Goal: Information Seeking & Learning: Learn about a topic

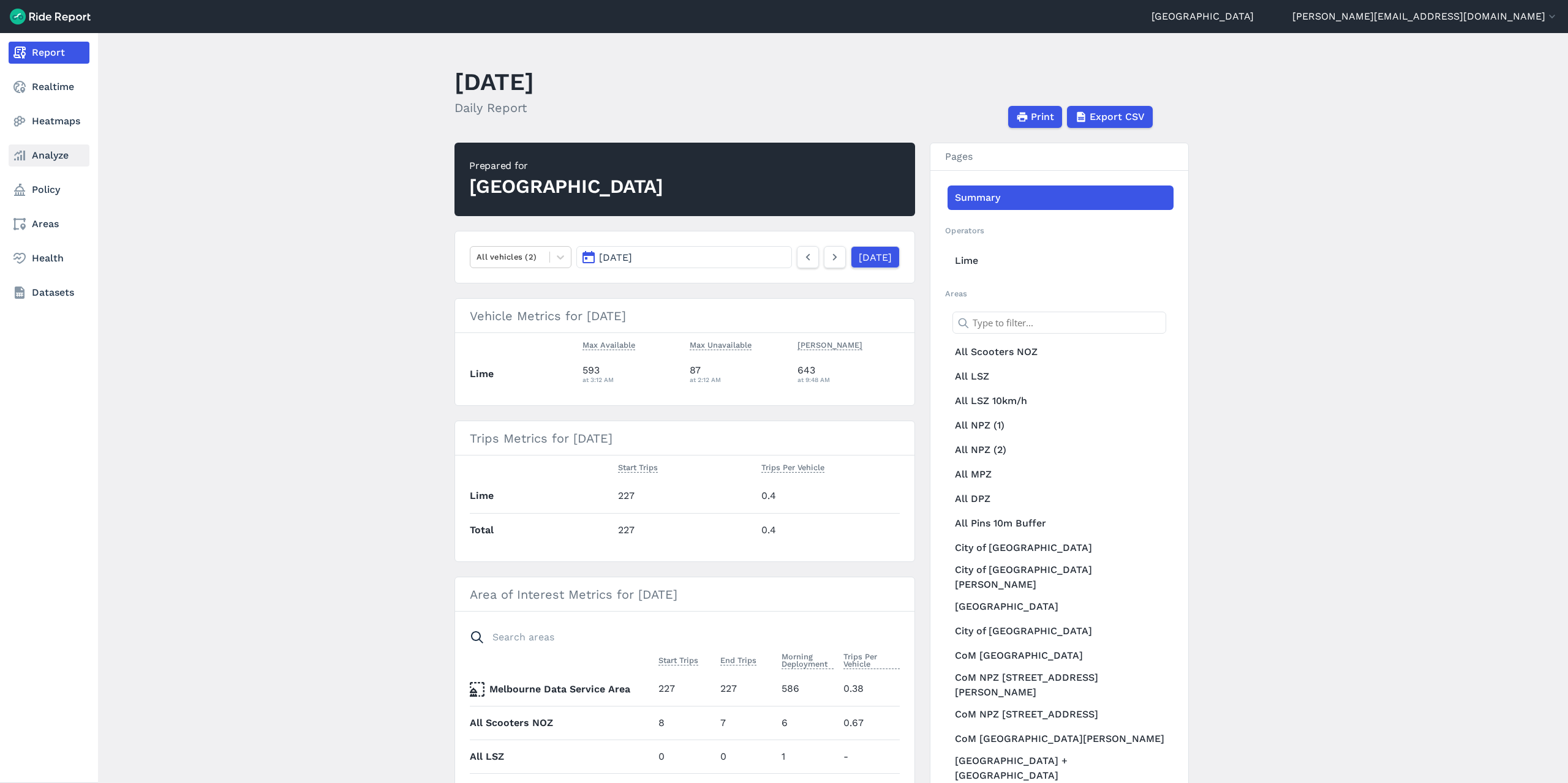
click at [28, 160] on link "Analyze" at bounding box center [50, 155] width 81 height 22
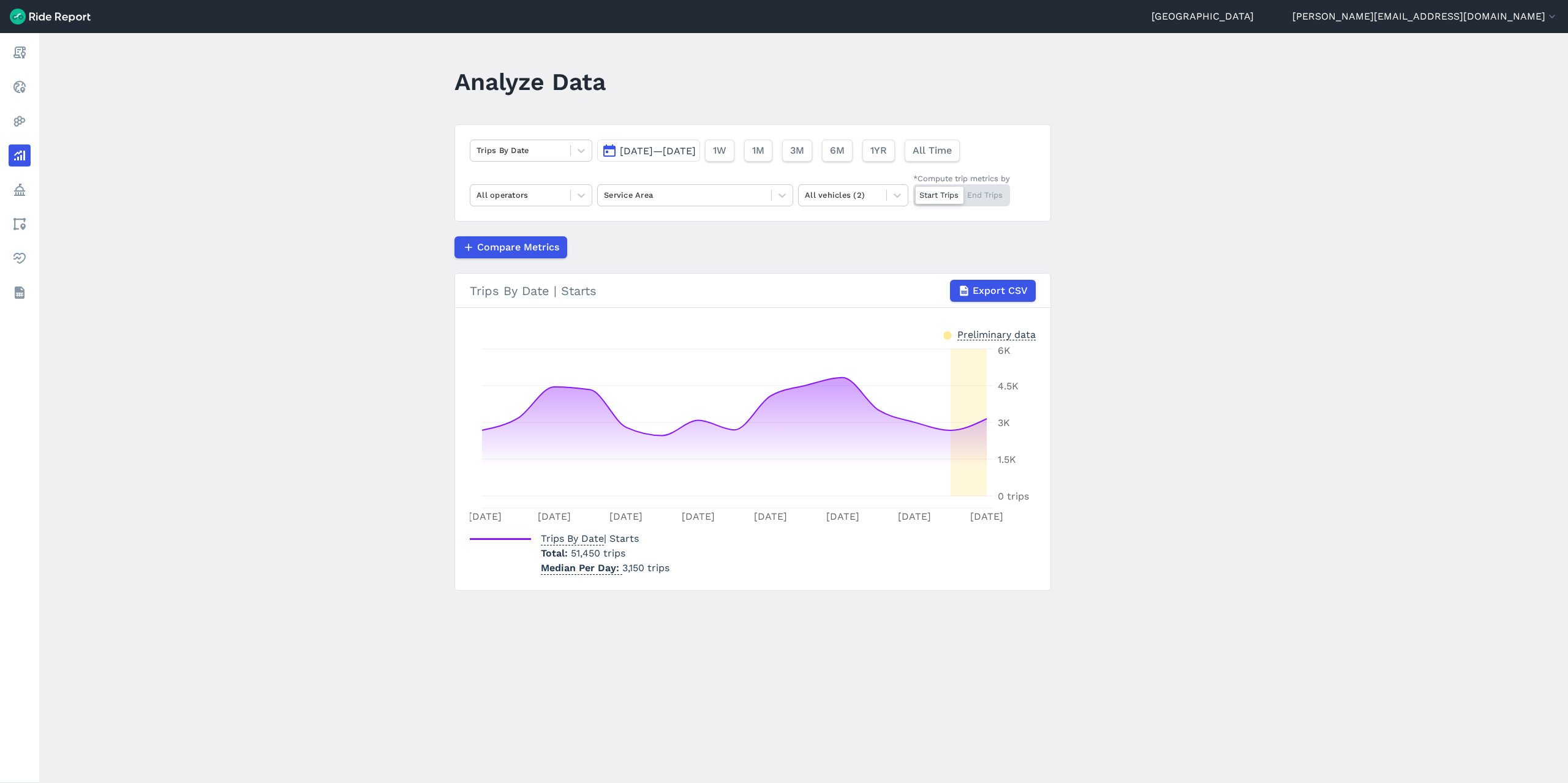
click at [689, 156] on span "[DATE]—[DATE]" at bounding box center [658, 150] width 76 height 12
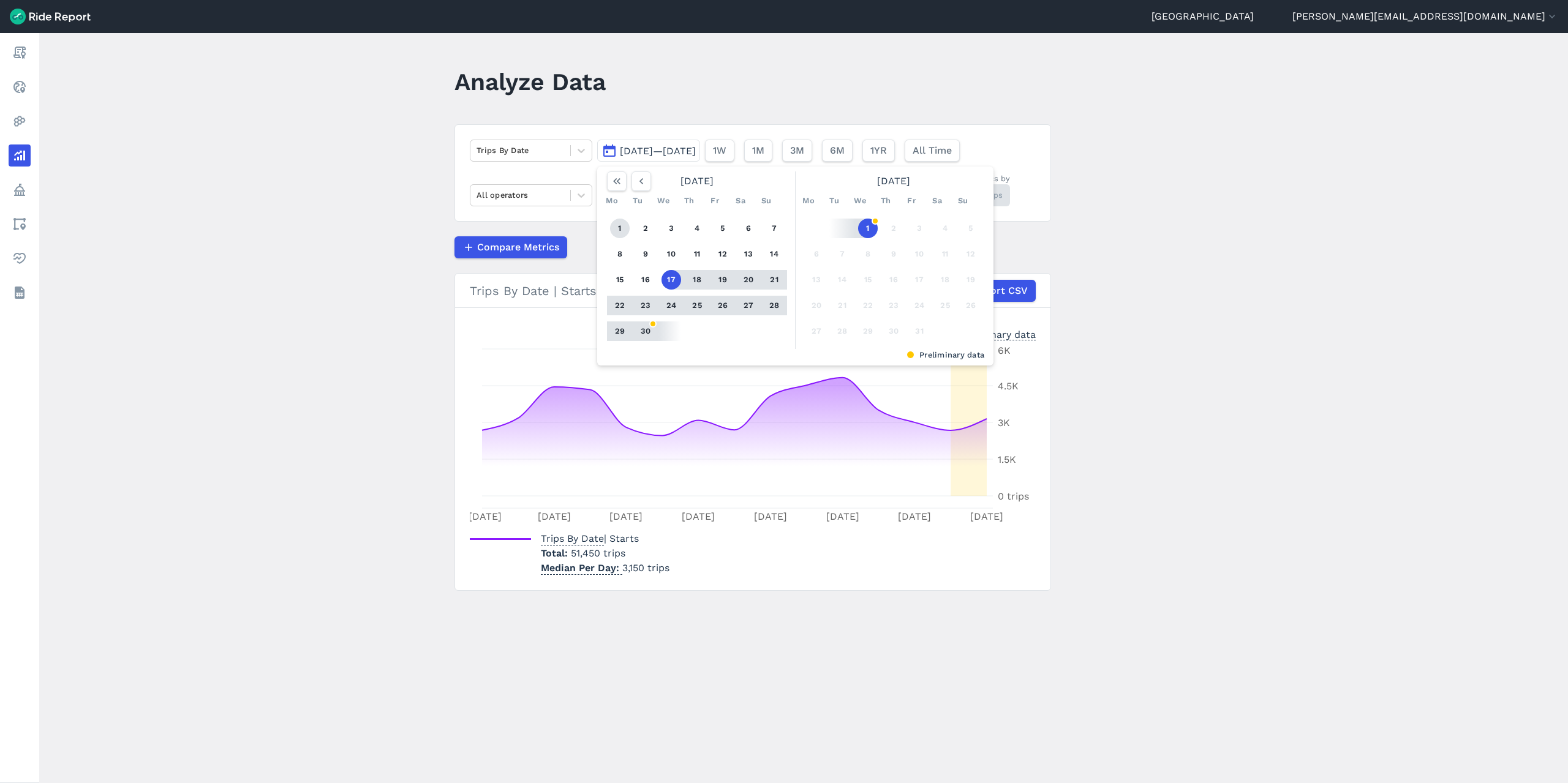
click at [621, 227] on button "1" at bounding box center [620, 229] width 20 height 20
click at [648, 326] on button "30" at bounding box center [646, 332] width 20 height 20
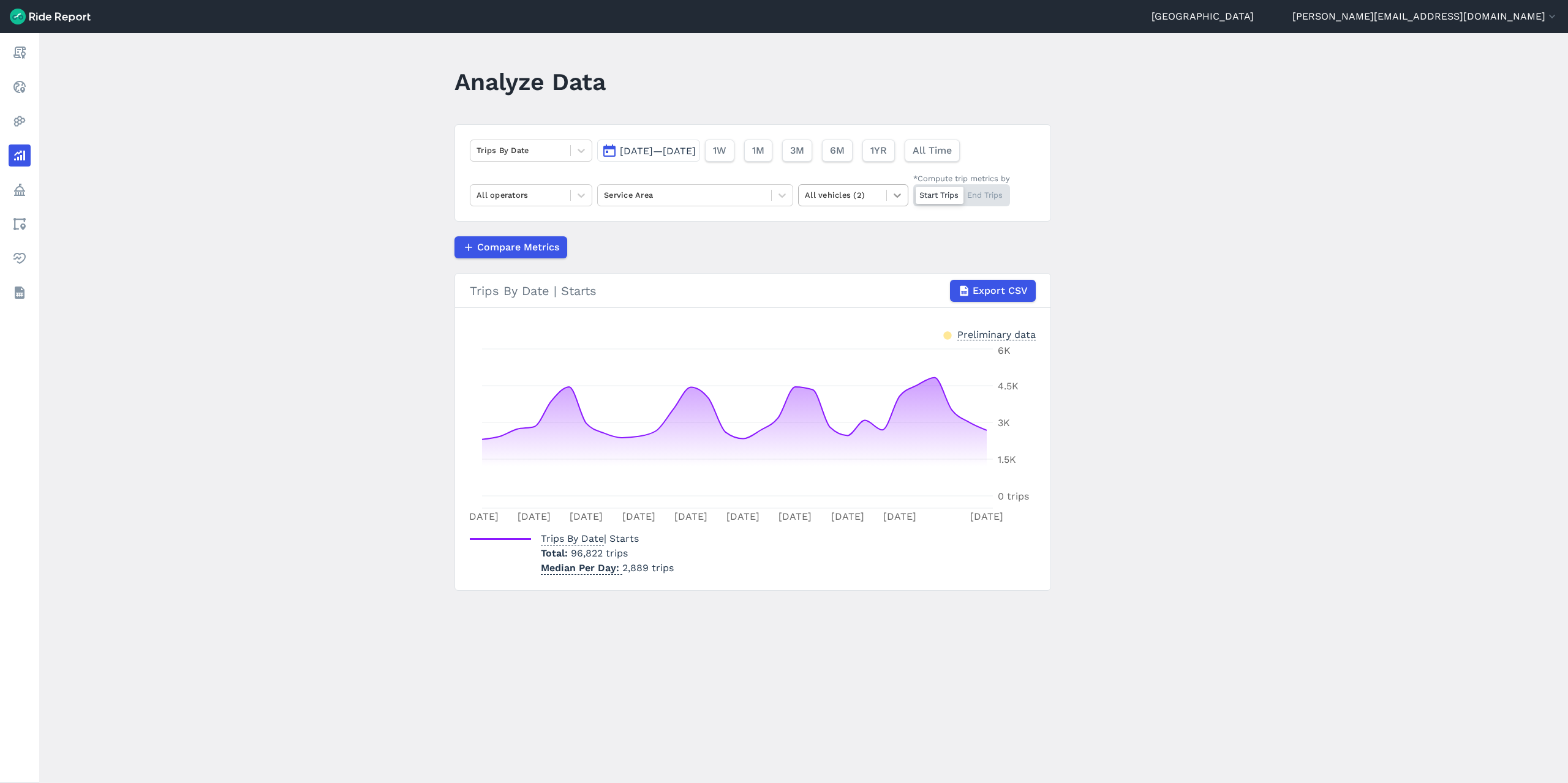
click at [895, 194] on icon at bounding box center [898, 196] width 13 height 13
click at [812, 244] on div "Scooters" at bounding box center [853, 246] width 110 height 22
click at [696, 148] on span "[DATE]—[DATE]" at bounding box center [658, 150] width 76 height 12
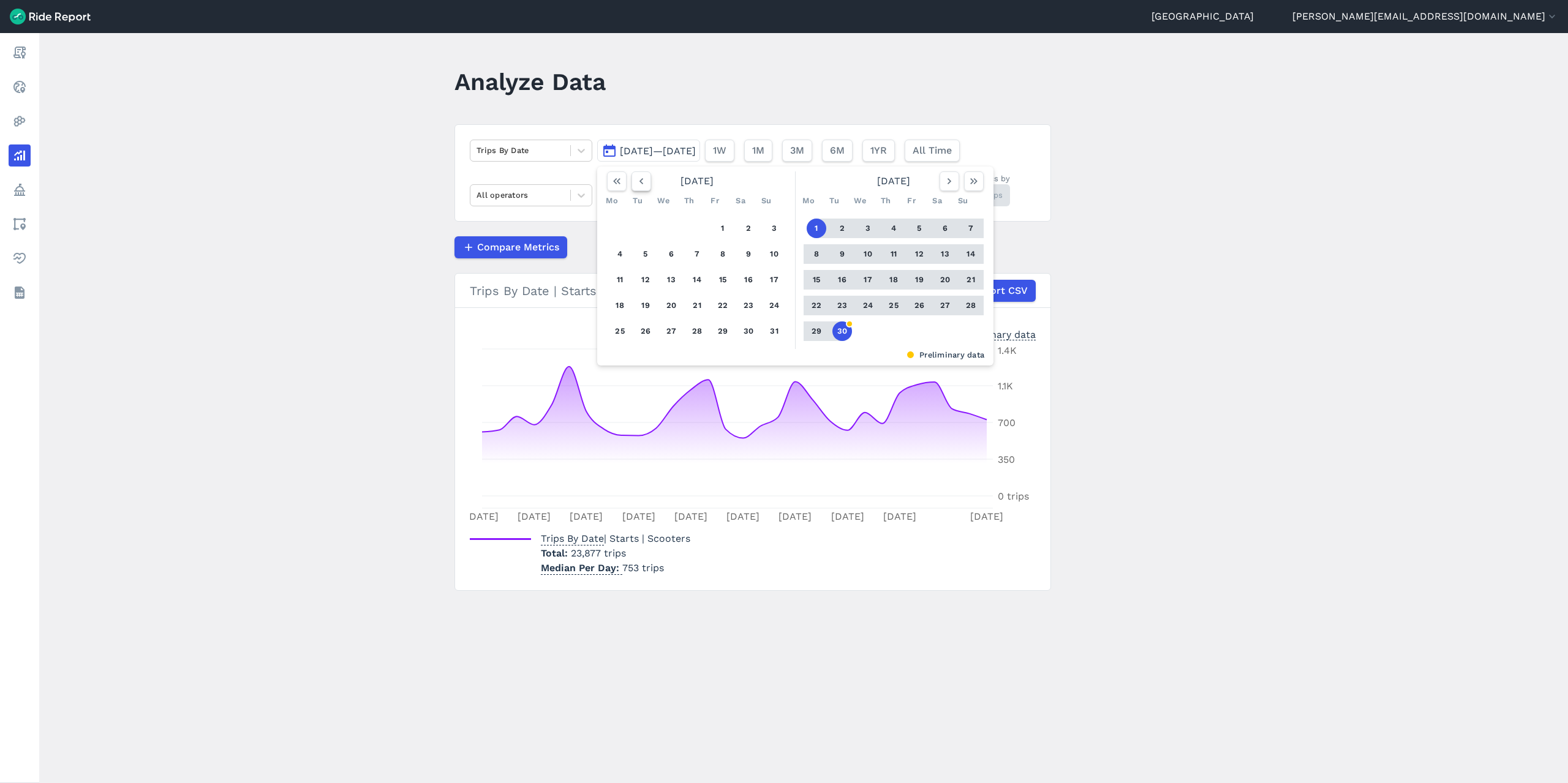
click at [641, 181] on icon "button" at bounding box center [642, 181] width 13 height 13
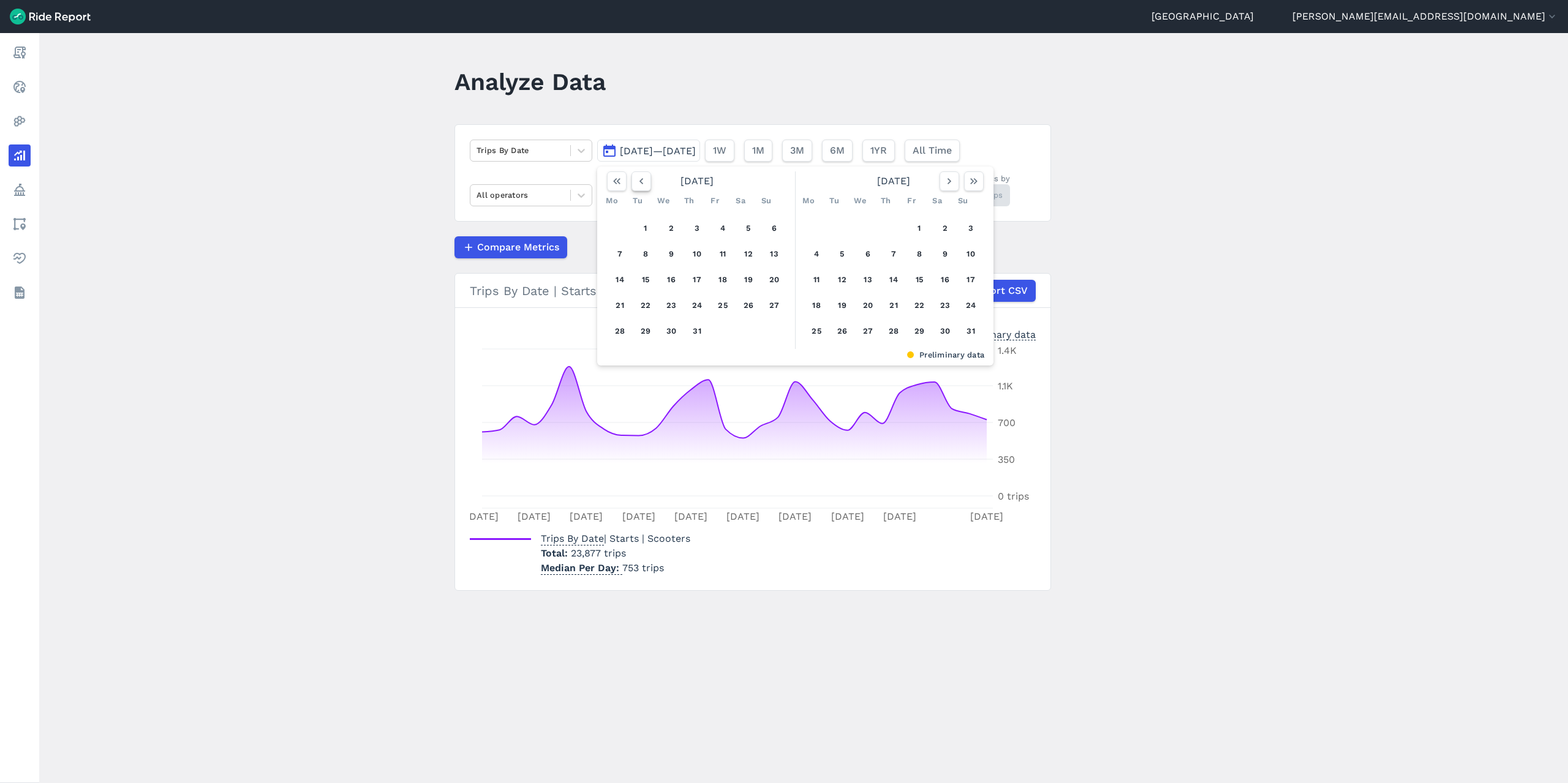
click at [641, 181] on icon "button" at bounding box center [642, 181] width 13 height 13
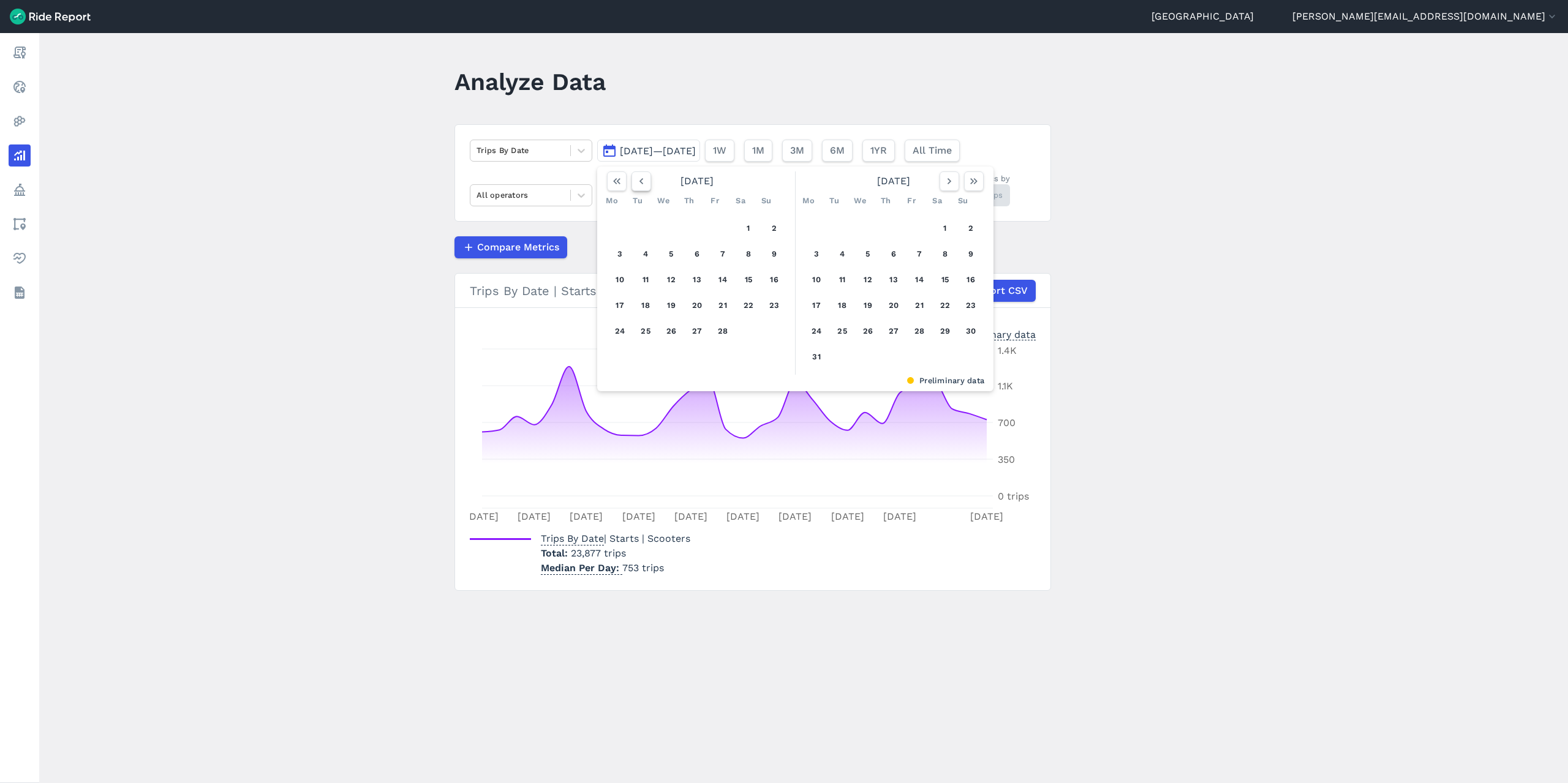
click at [641, 181] on icon "button" at bounding box center [642, 181] width 13 height 13
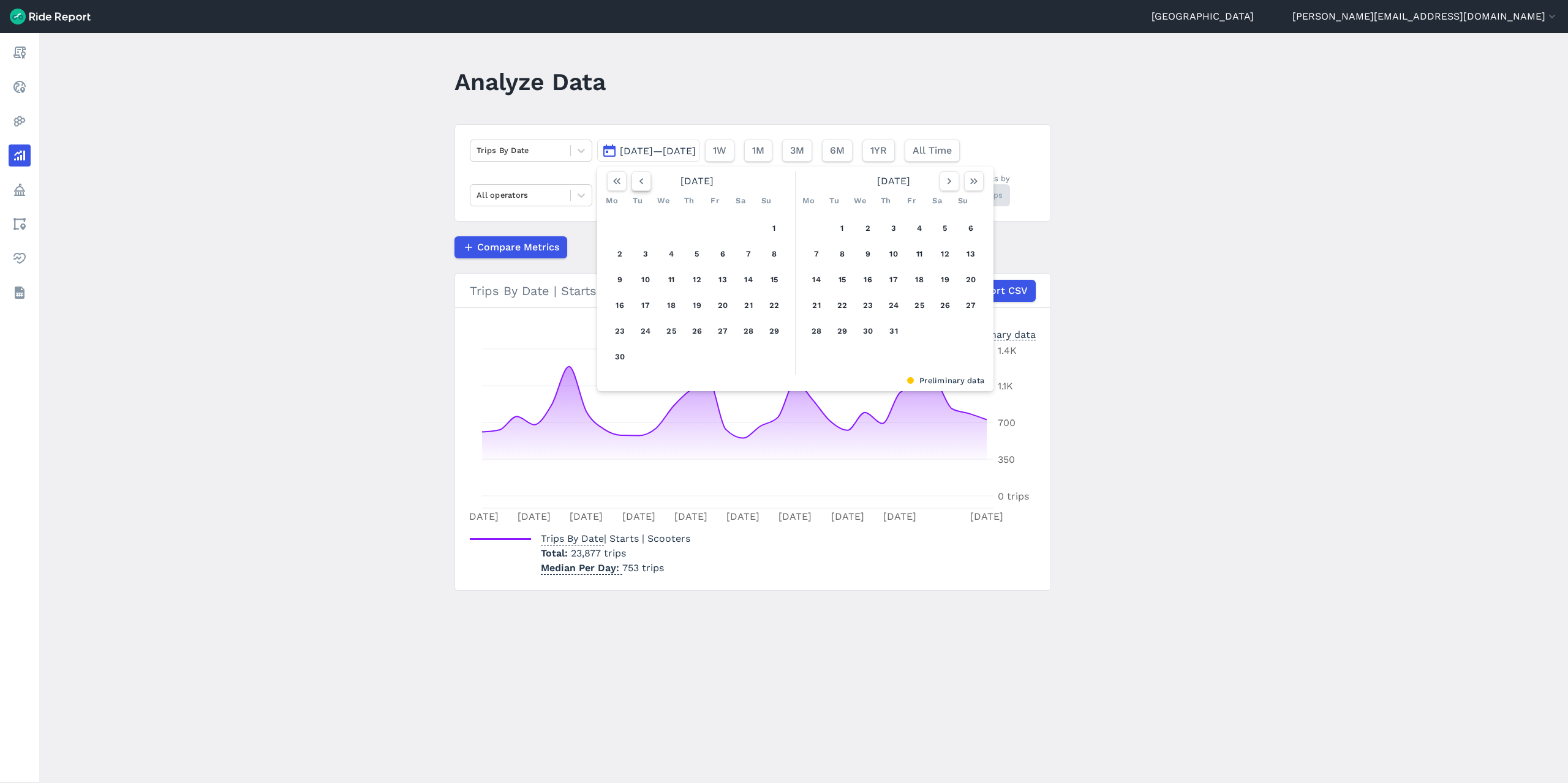
click at [641, 181] on icon "button" at bounding box center [642, 181] width 13 height 13
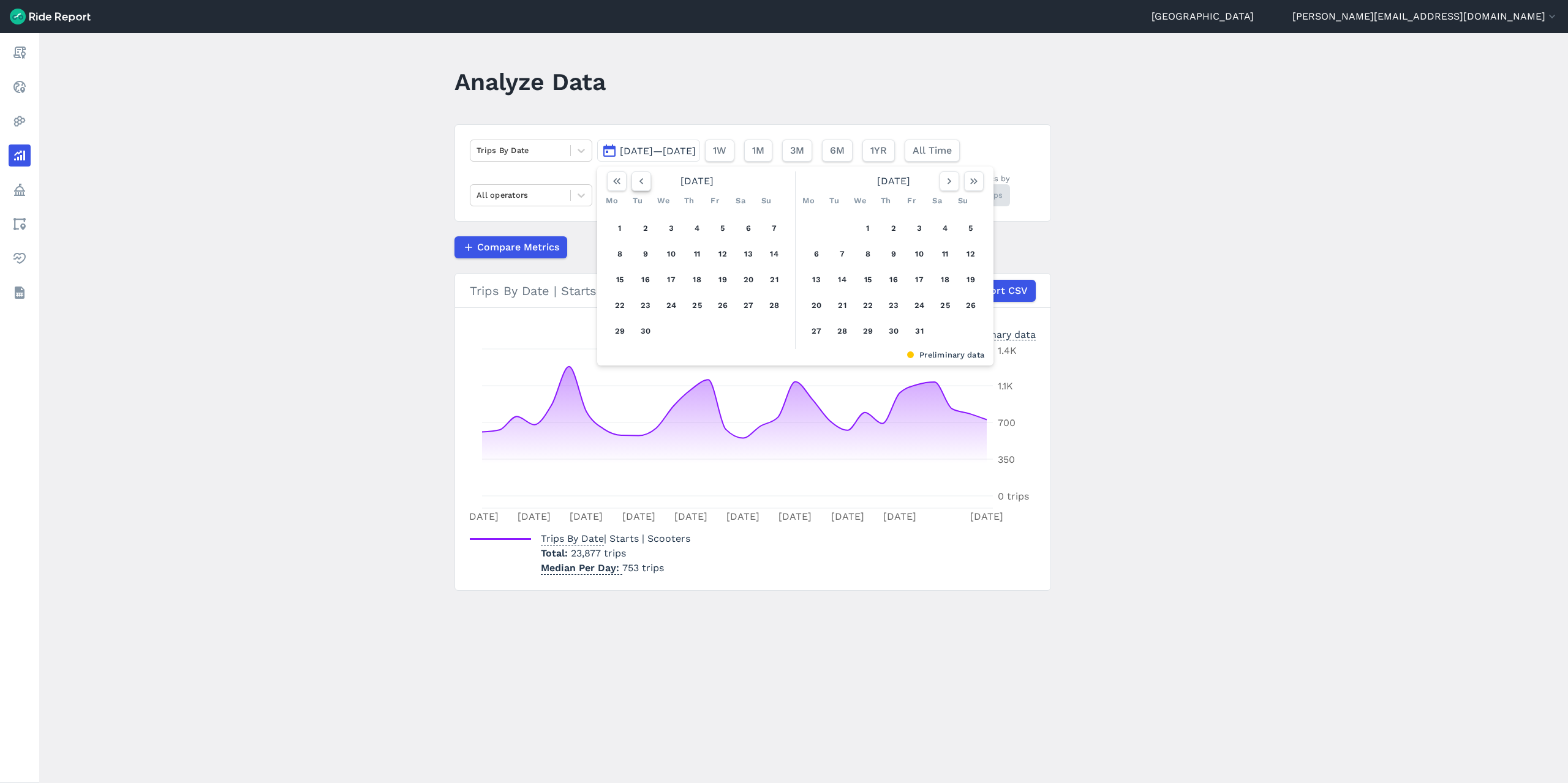
click at [641, 181] on icon "button" at bounding box center [642, 181] width 13 height 13
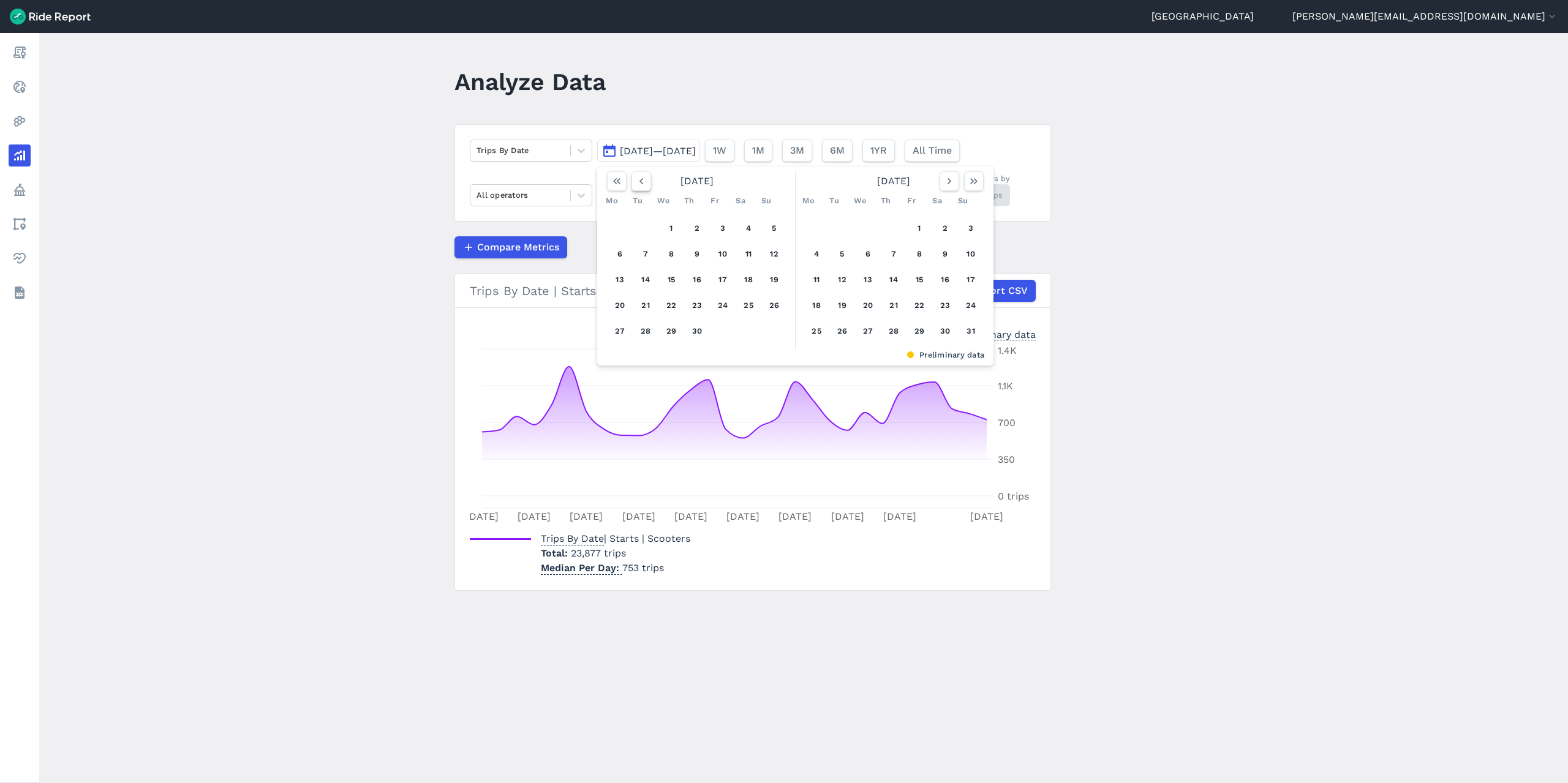
click at [641, 181] on icon "button" at bounding box center [642, 181] width 13 height 13
click at [722, 231] on button "1" at bounding box center [723, 229] width 20 height 20
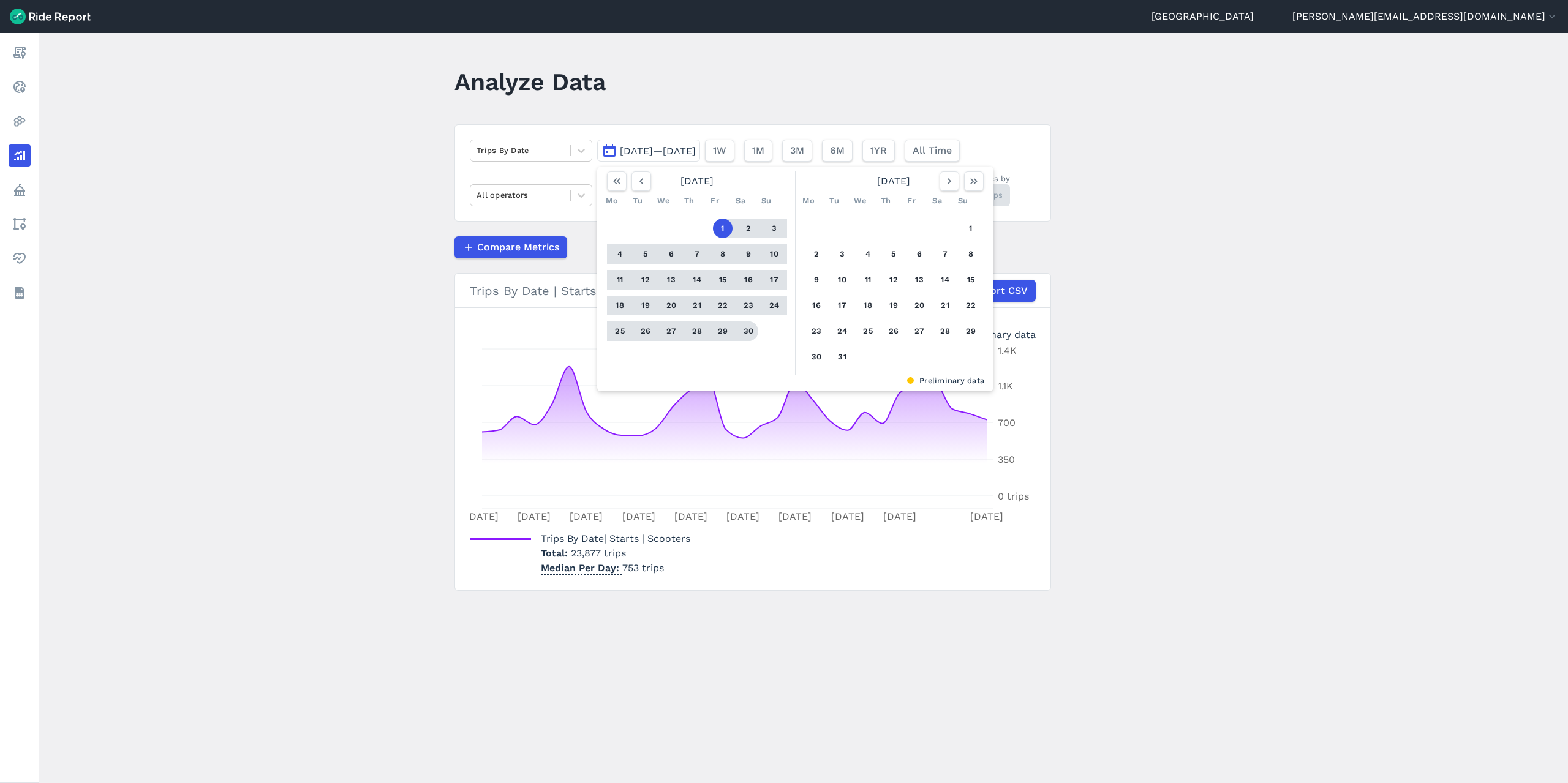
click at [745, 328] on button "30" at bounding box center [749, 332] width 20 height 20
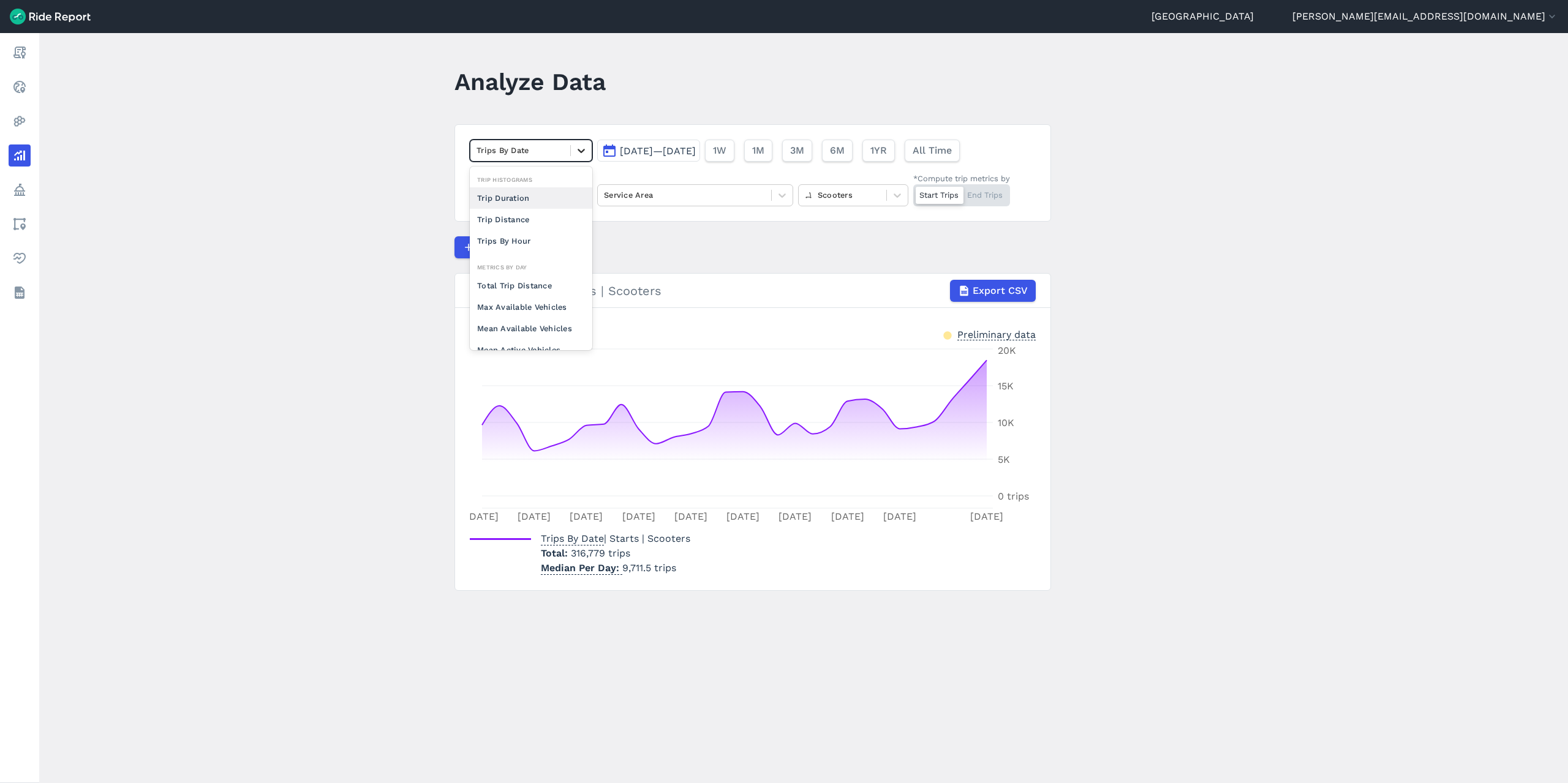
click at [573, 150] on div at bounding box center [581, 150] width 21 height 21
click at [550, 240] on div "Trips By Hour" at bounding box center [531, 241] width 123 height 22
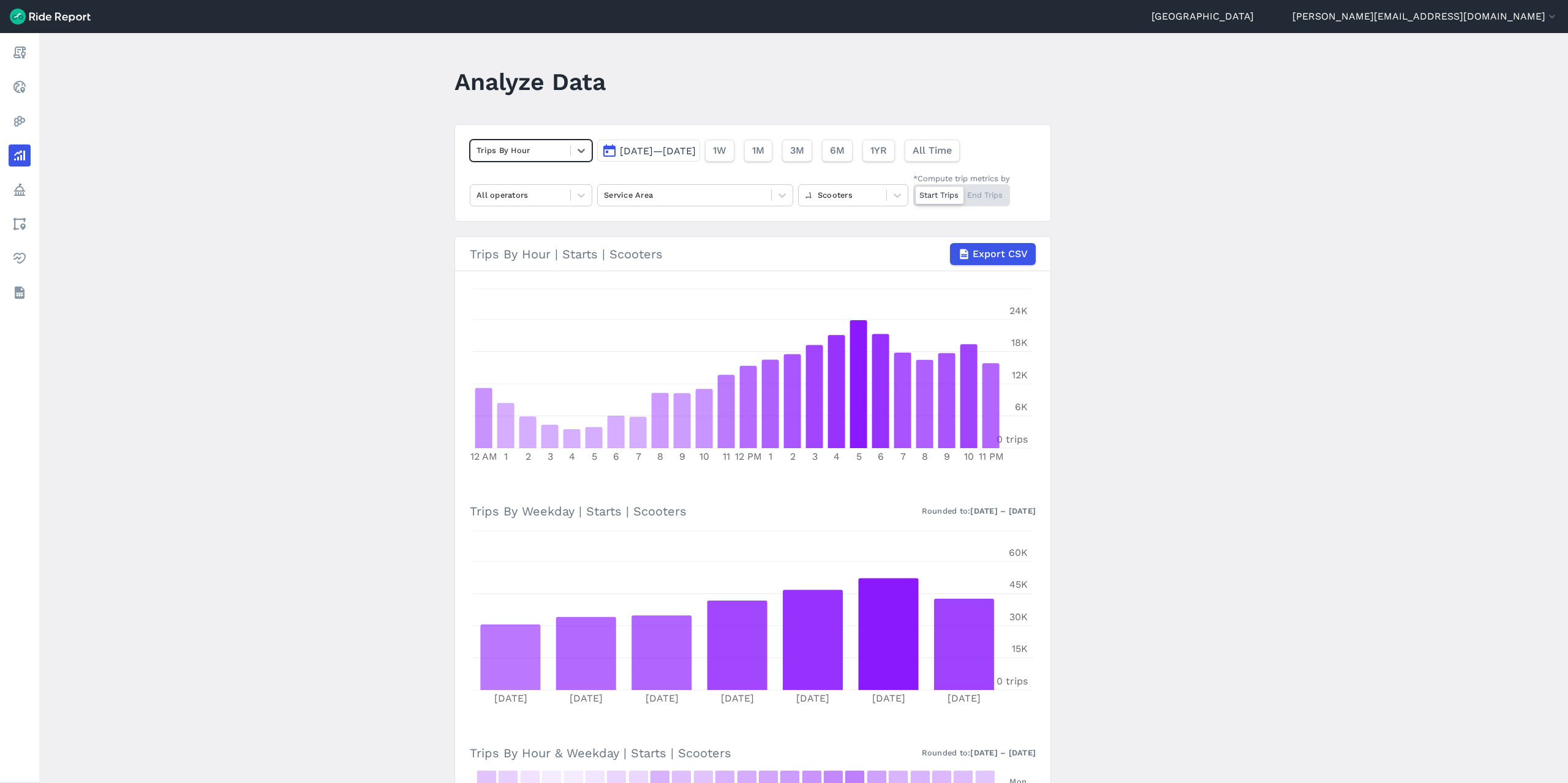
click at [696, 146] on span "[DATE]—[DATE]" at bounding box center [658, 150] width 76 height 12
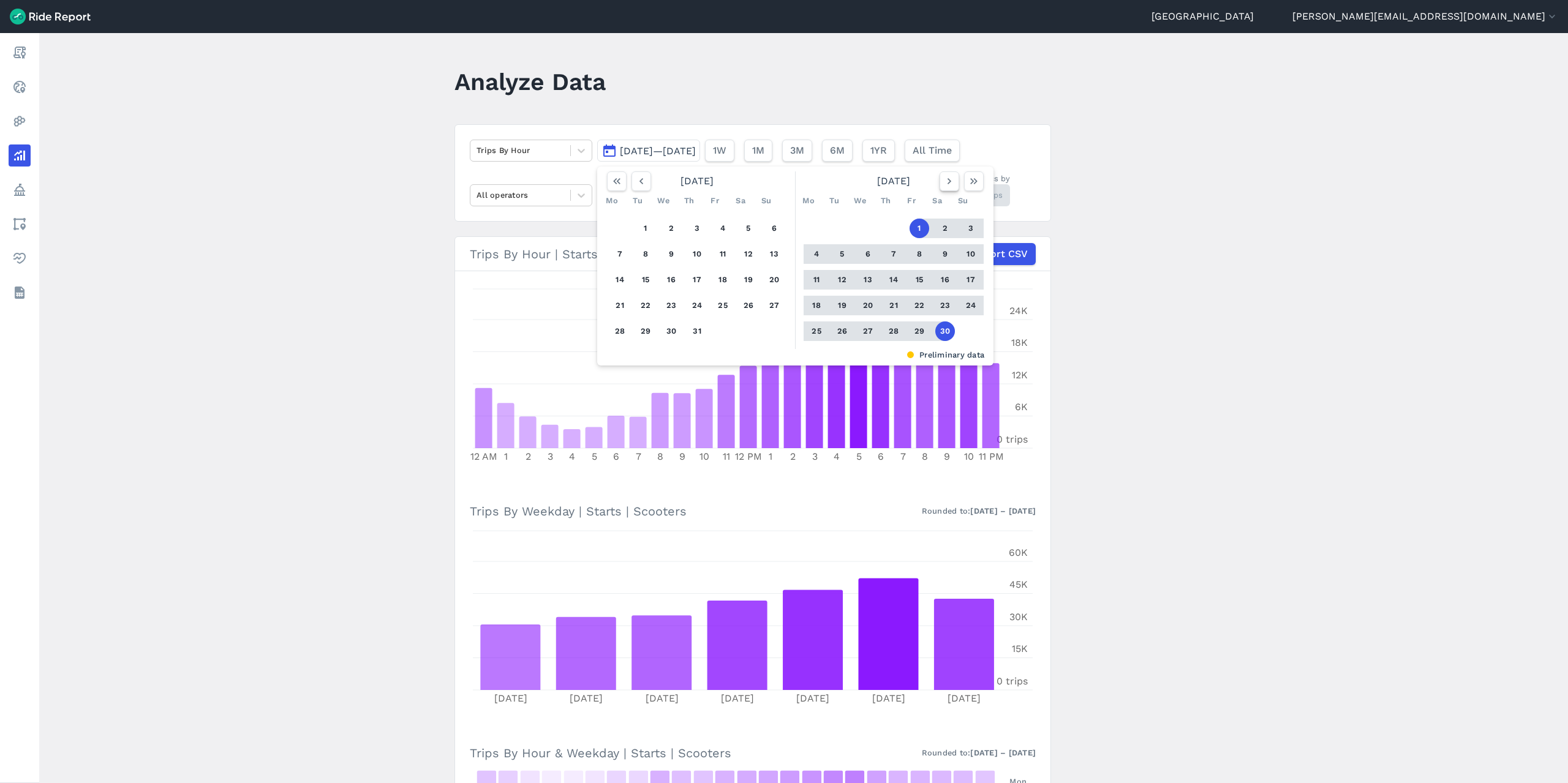
click at [948, 181] on use "button" at bounding box center [950, 181] width 4 height 6
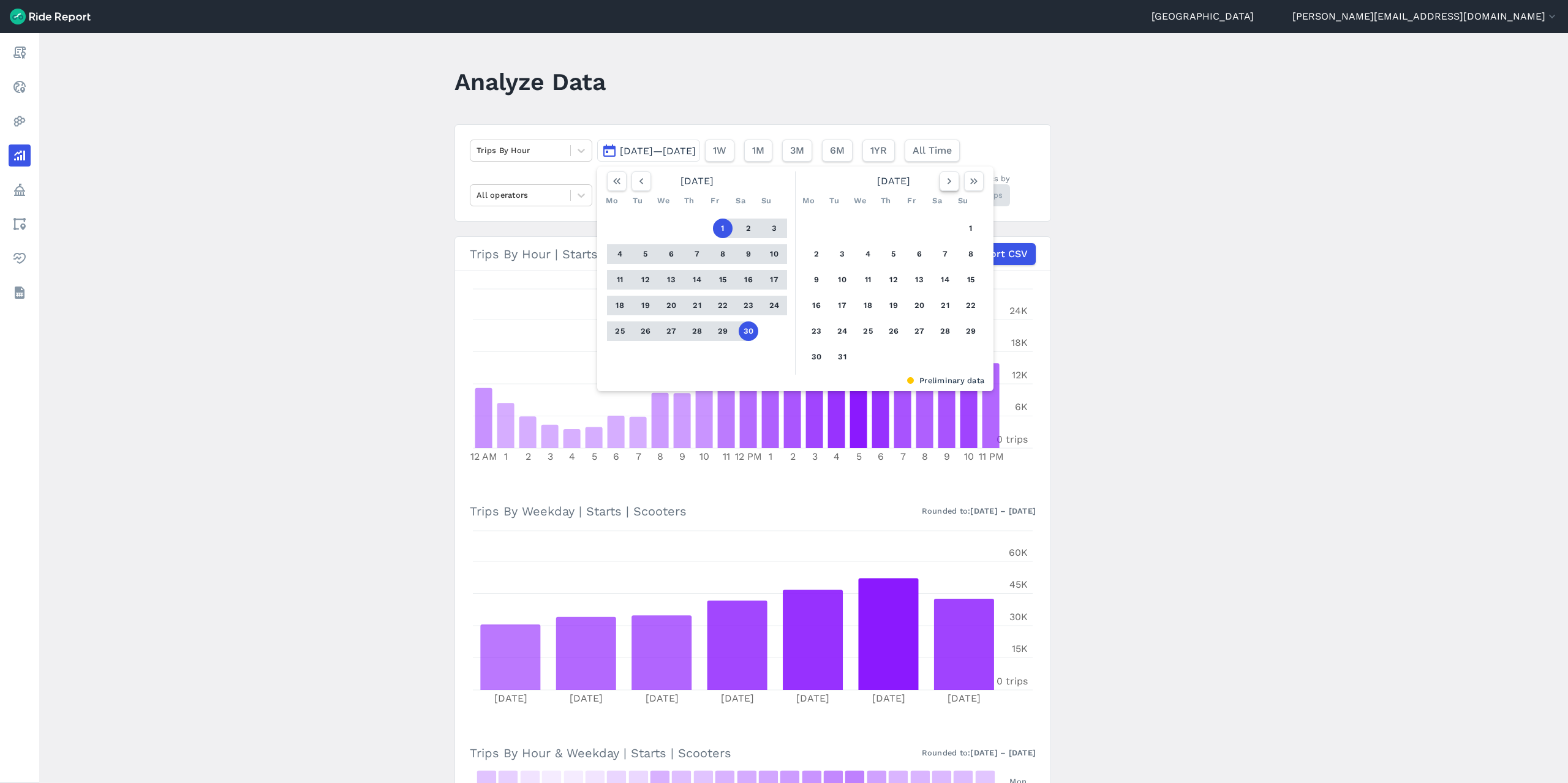
click at [948, 181] on use "button" at bounding box center [950, 181] width 4 height 6
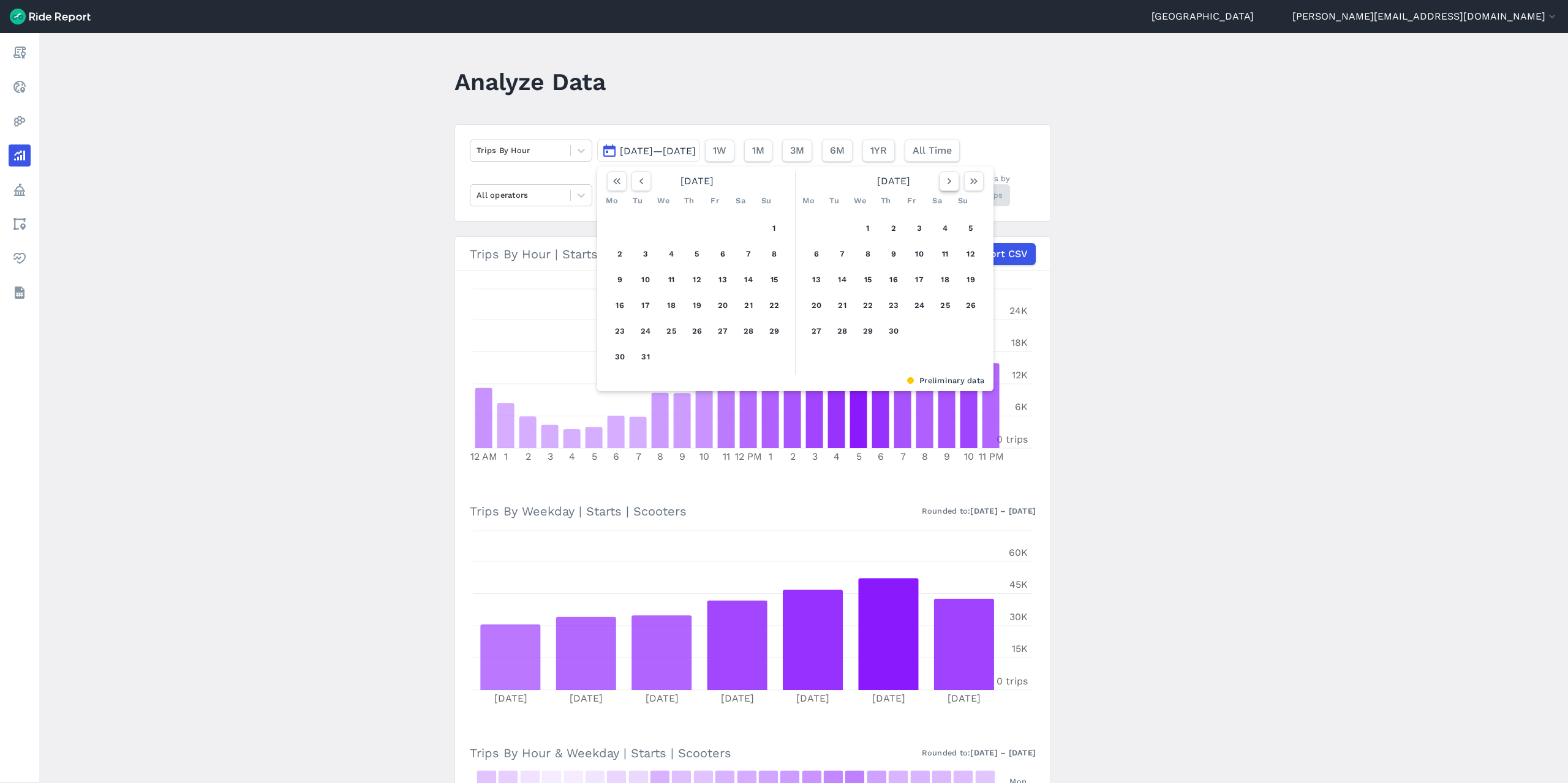
click at [948, 181] on use "button" at bounding box center [950, 181] width 4 height 6
click at [643, 181] on icon "button" at bounding box center [642, 181] width 13 height 13
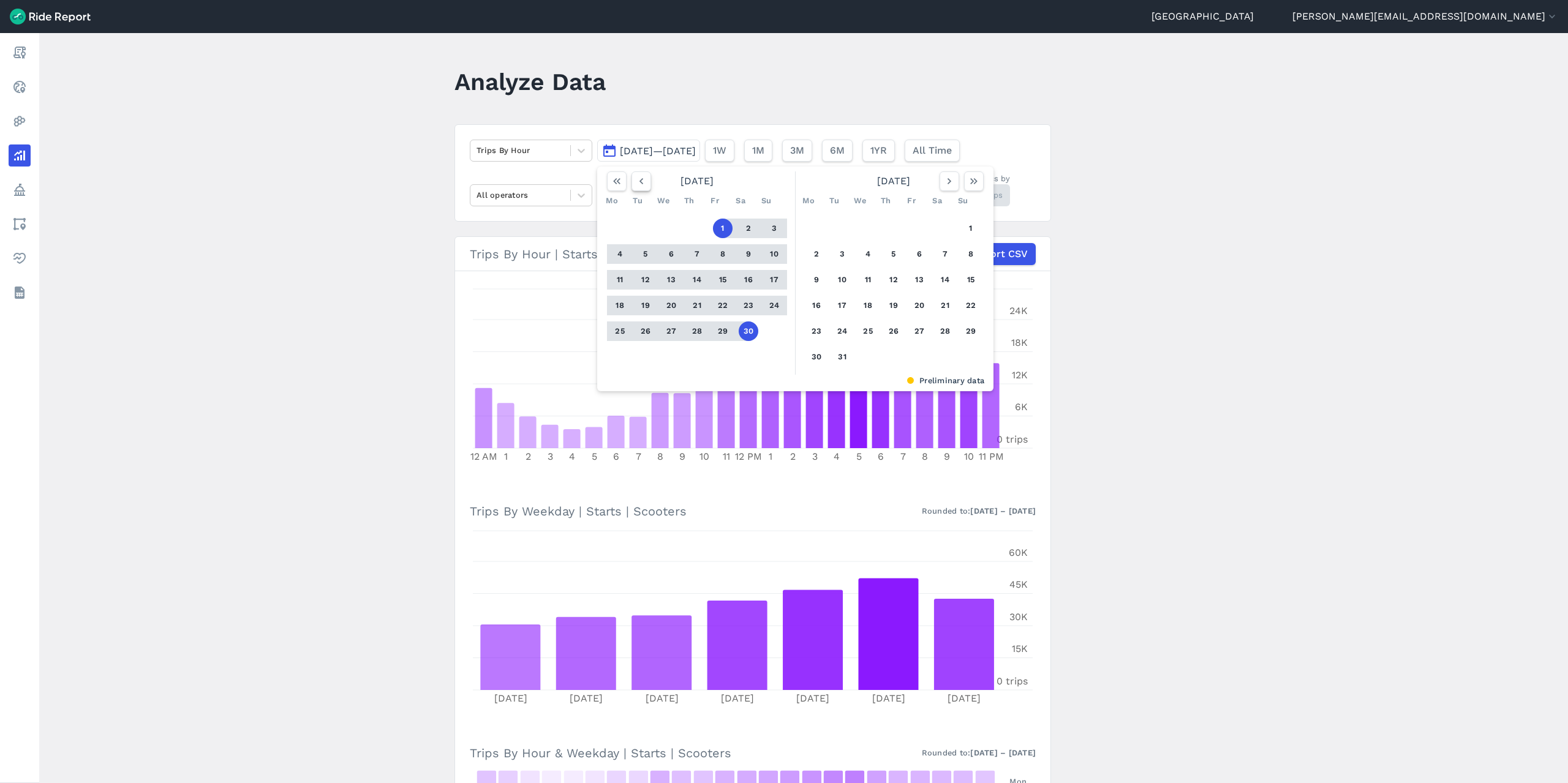
click at [643, 181] on icon "button" at bounding box center [642, 181] width 13 height 13
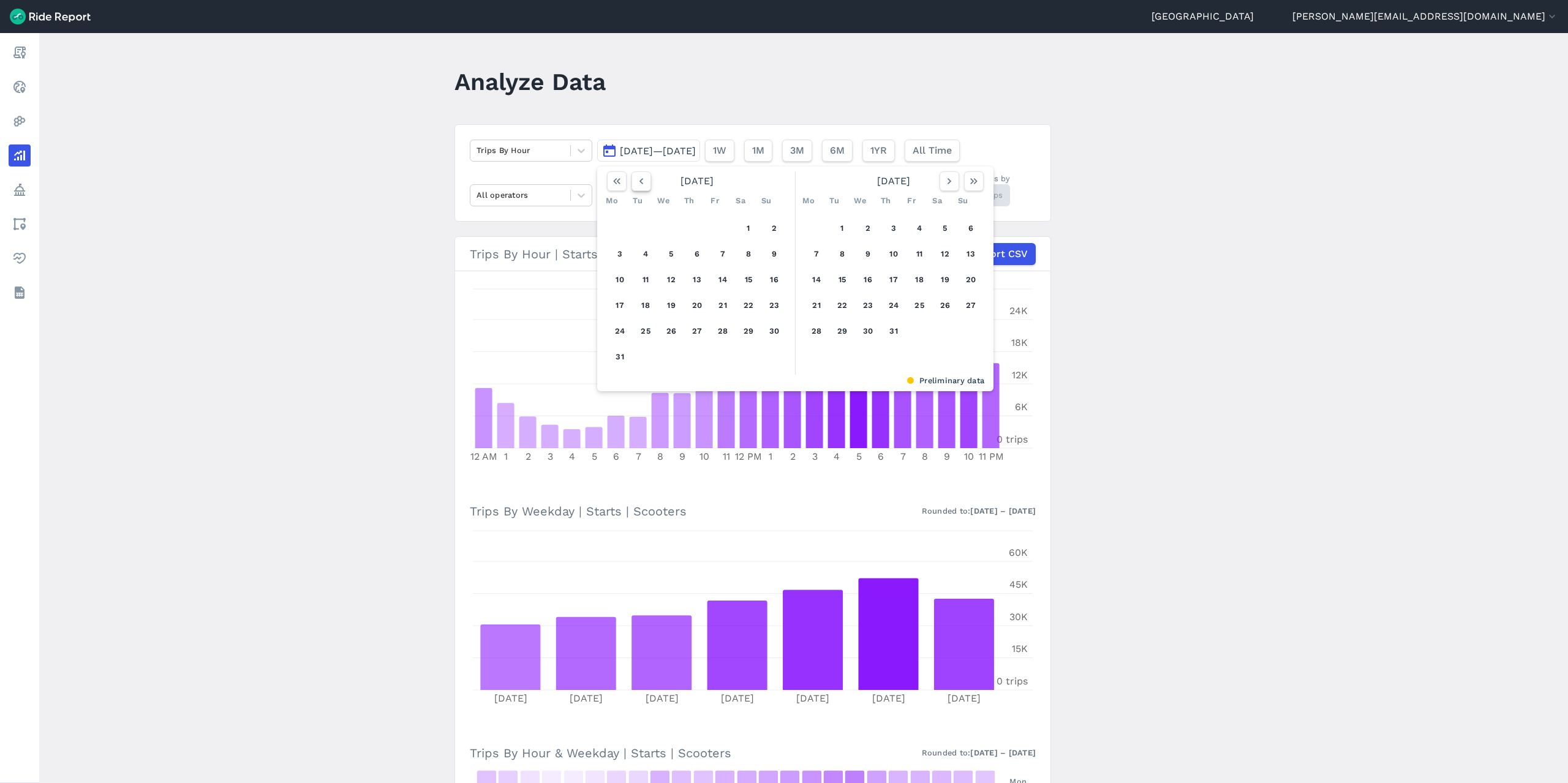
click at [643, 181] on icon "button" at bounding box center [642, 181] width 13 height 13
click at [641, 187] on icon "button" at bounding box center [642, 181] width 13 height 13
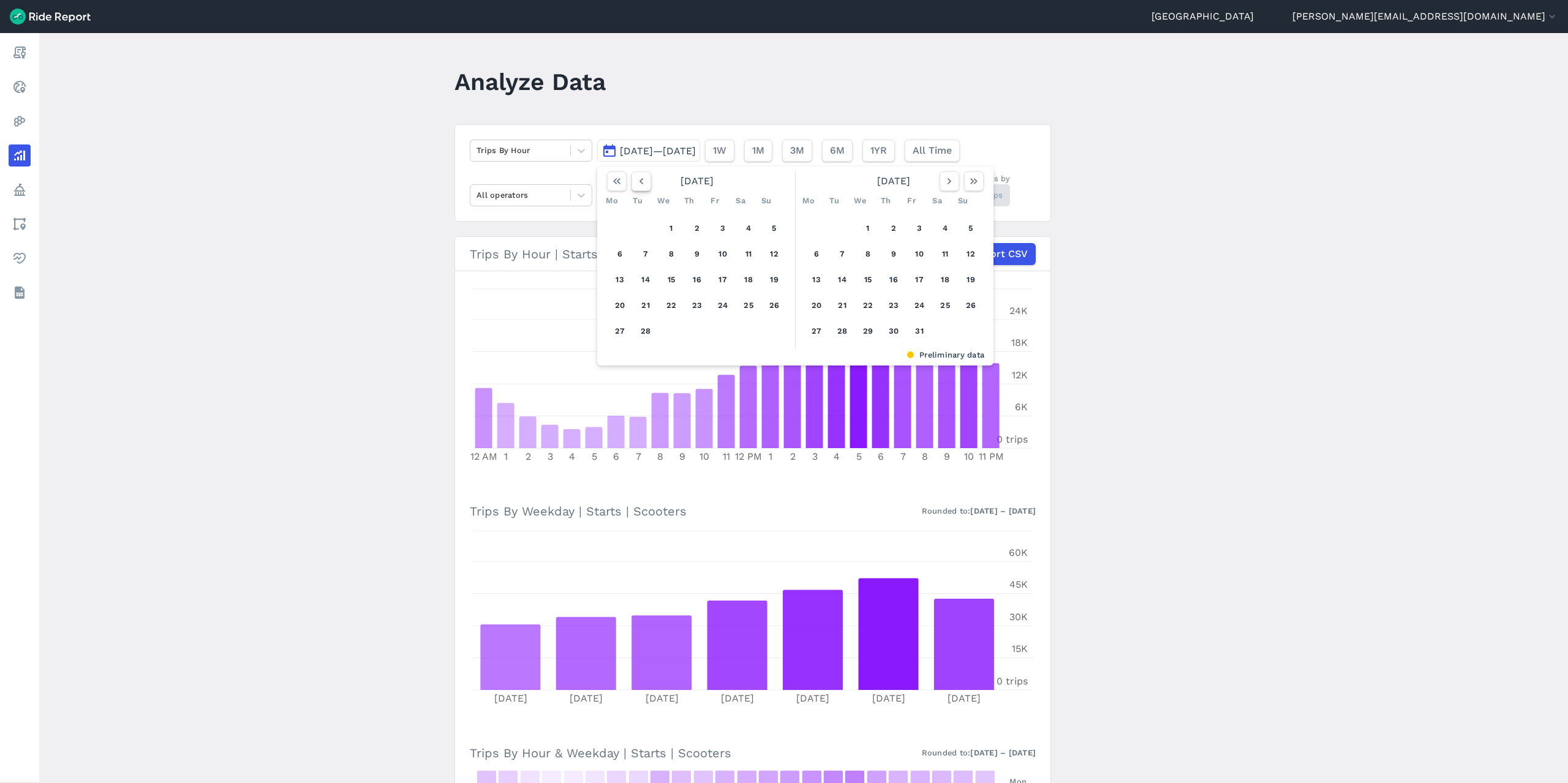
click at [641, 187] on icon "button" at bounding box center [642, 181] width 13 height 13
click at [868, 221] on button "1" at bounding box center [868, 229] width 20 height 20
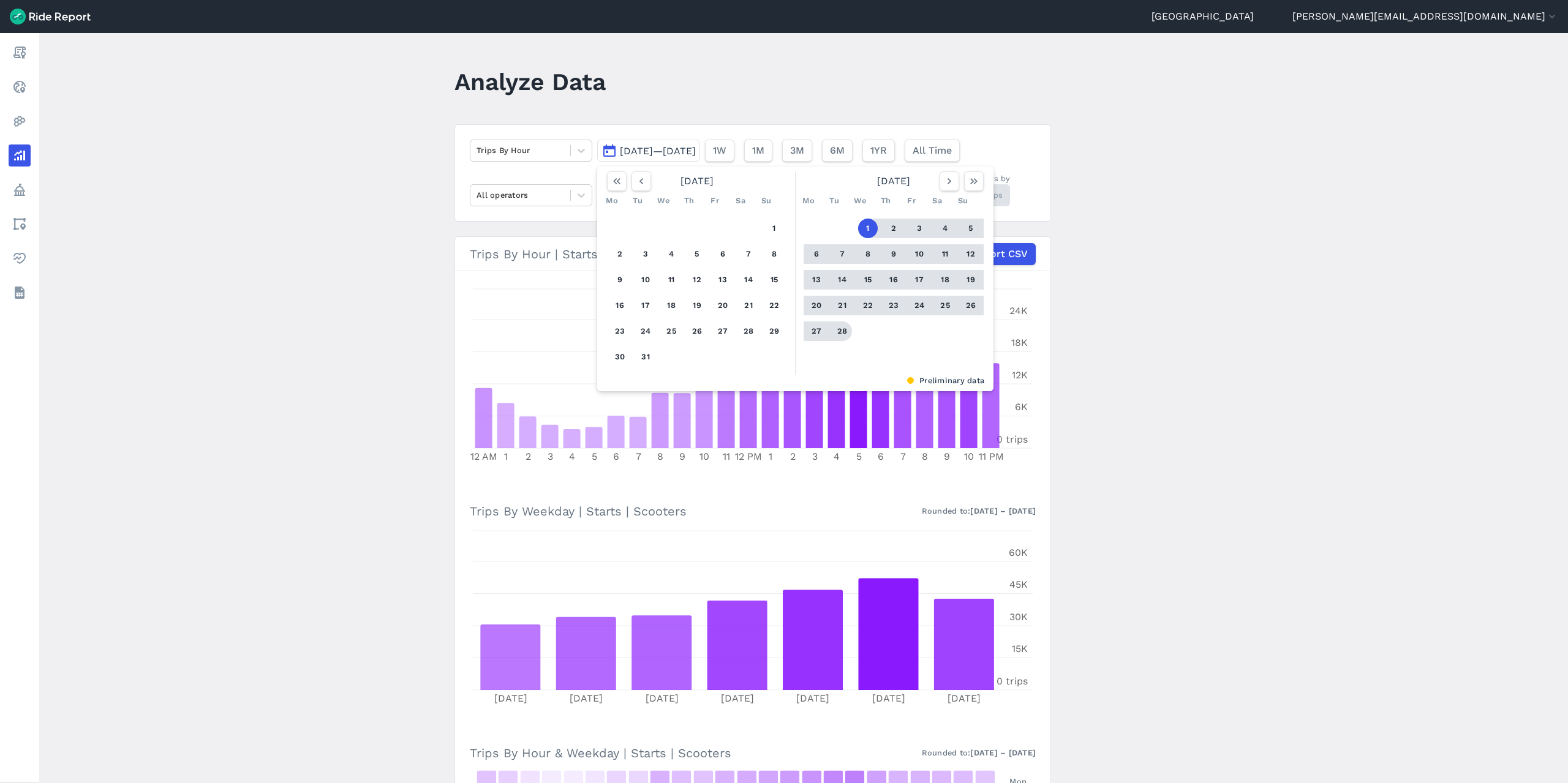
click at [843, 328] on button "28" at bounding box center [843, 332] width 20 height 20
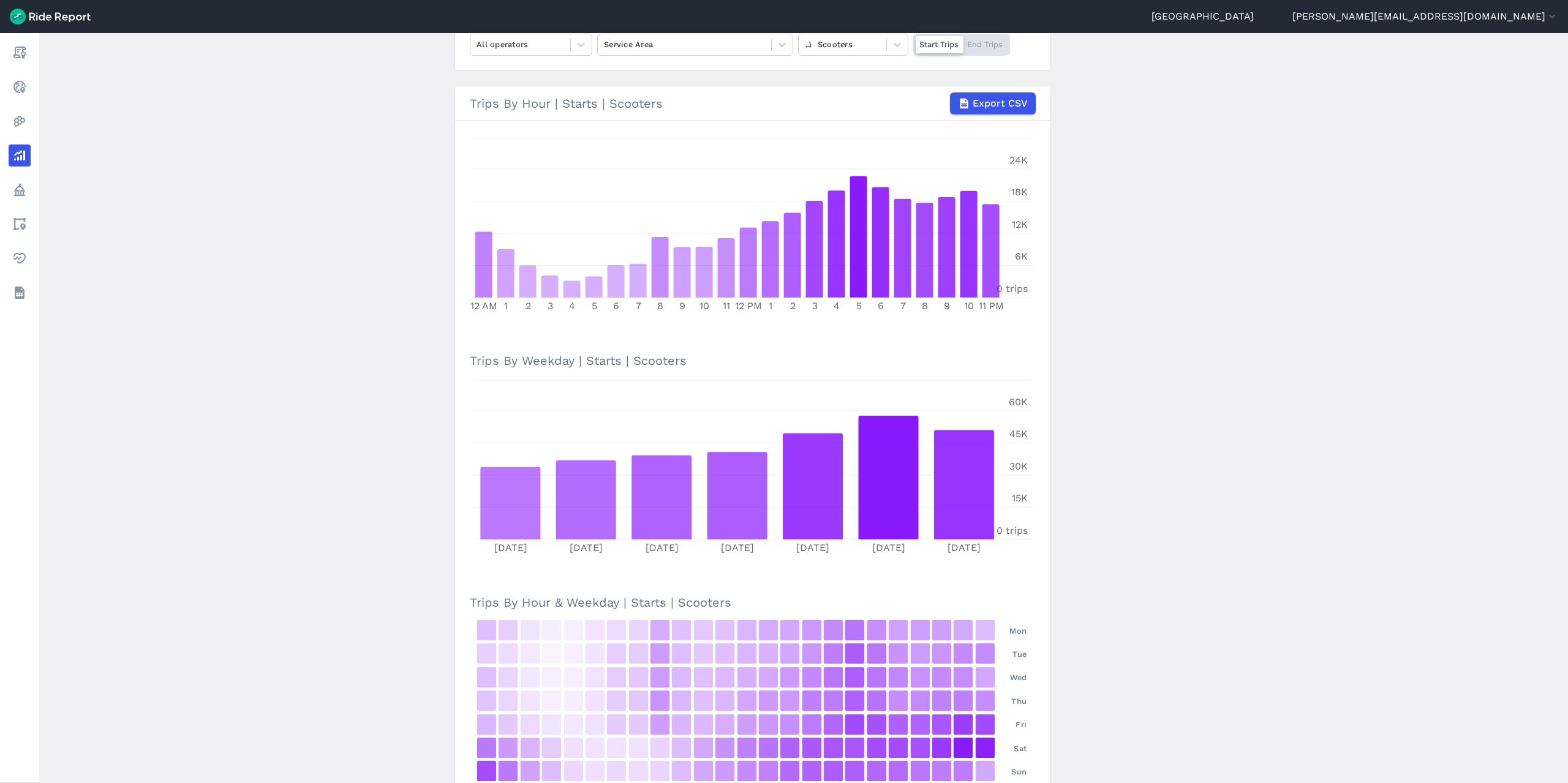
scroll to position [234, 0]
